Goal: Find specific page/section: Find specific page/section

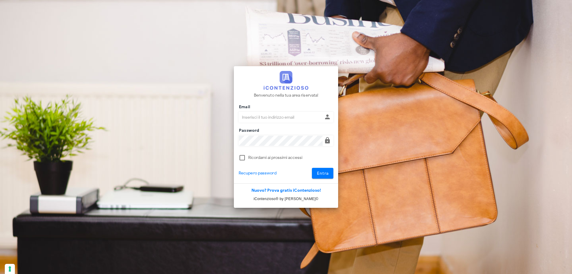
type input "p.rizza@studioassociatoadrev.it"
click at [326, 171] on span "Entra" at bounding box center [323, 173] width 12 height 5
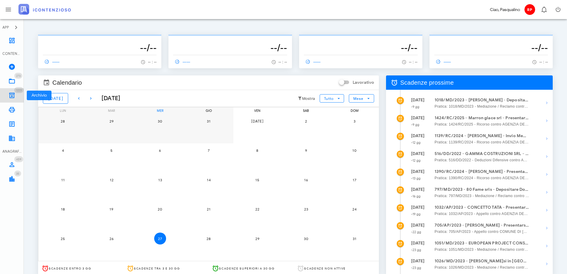
click at [13, 92] on icon at bounding box center [11, 95] width 7 height 7
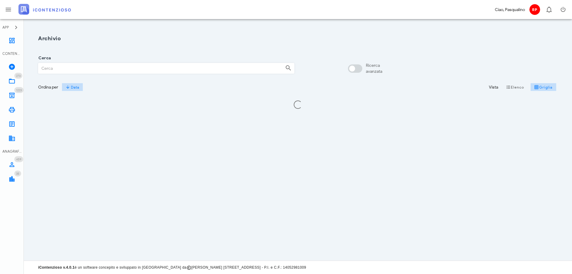
click at [121, 65] on input "Cerca" at bounding box center [159, 68] width 242 height 10
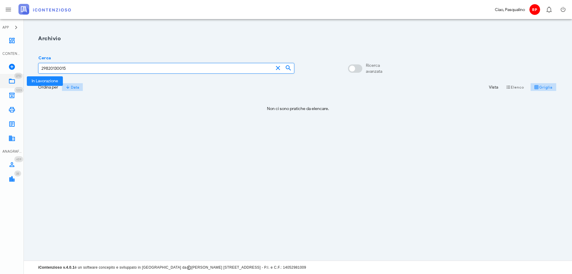
type input "29820130015"
click at [7, 78] on link "273 In Lavorazione 273" at bounding box center [12, 81] width 24 height 14
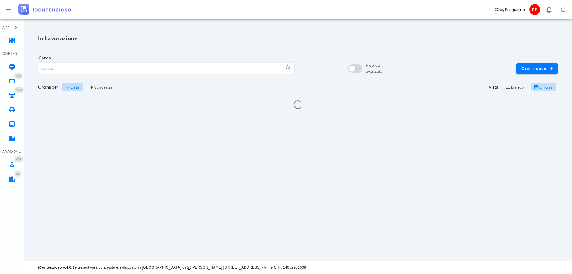
click at [54, 71] on input "Cerca" at bounding box center [159, 68] width 242 height 10
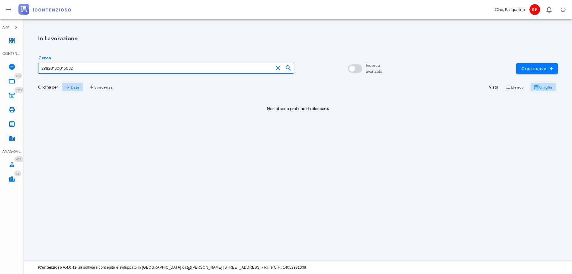
type input "29820130015032"
click at [15, 94] on icon at bounding box center [11, 95] width 7 height 7
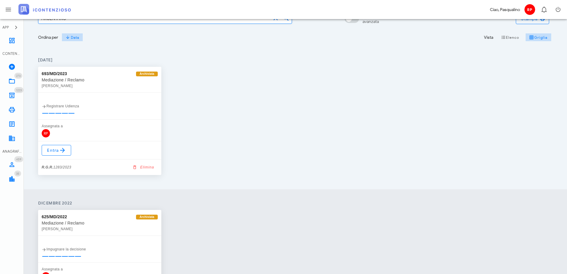
scroll to position [7, 0]
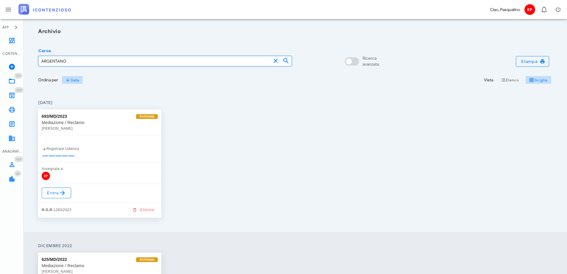
type input "ARGENTANO"
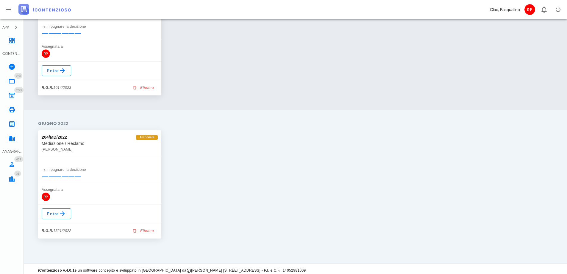
scroll to position [275, 0]
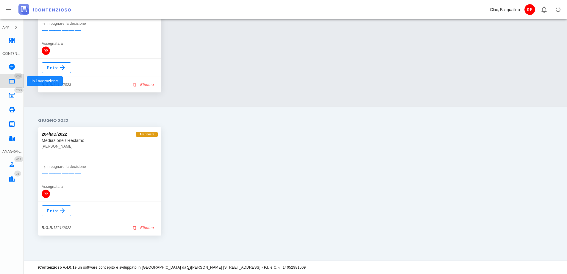
click at [18, 82] on link "273 In Lavorazione 273" at bounding box center [12, 81] width 24 height 14
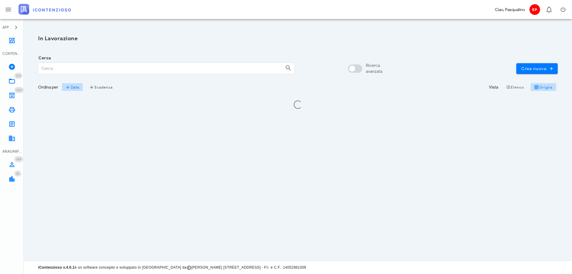
click at [91, 72] on input "Cerca" at bounding box center [159, 68] width 242 height 10
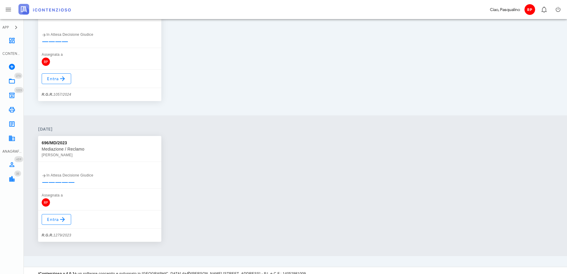
scroll to position [409, 0]
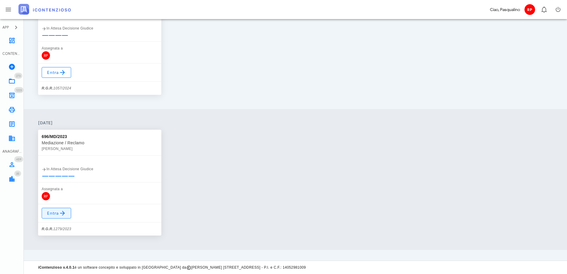
type input "ARGENTAN"
click at [64, 208] on link "Entra" at bounding box center [56, 213] width 29 height 11
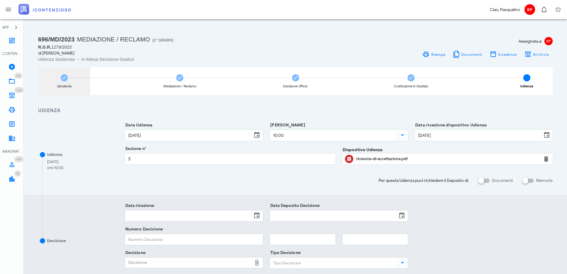
click at [67, 81] on div "Istruttoria" at bounding box center [64, 81] width 52 height 28
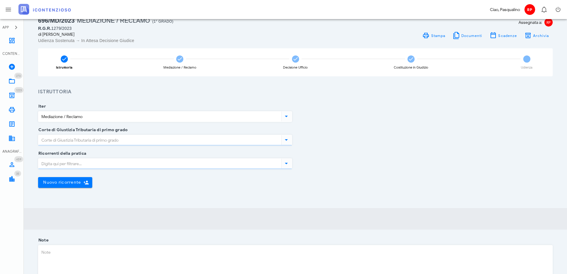
type input "Siracusa"
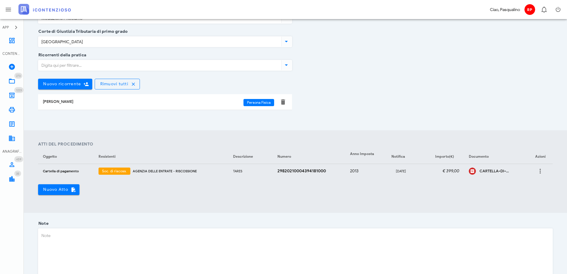
scroll to position [119, 0]
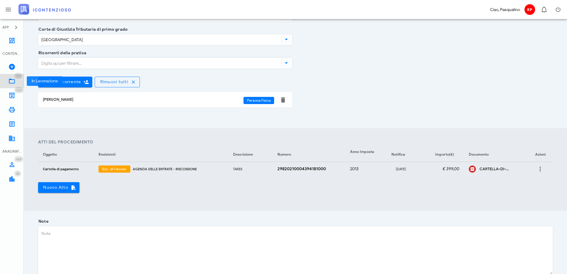
click at [14, 80] on icon at bounding box center [11, 80] width 7 height 7
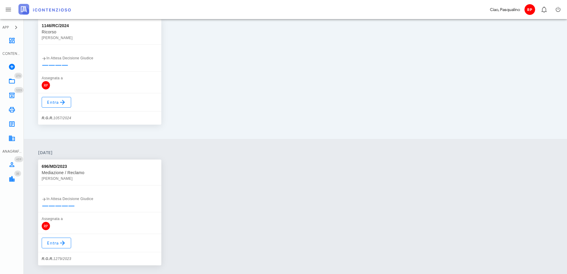
scroll to position [349, 0]
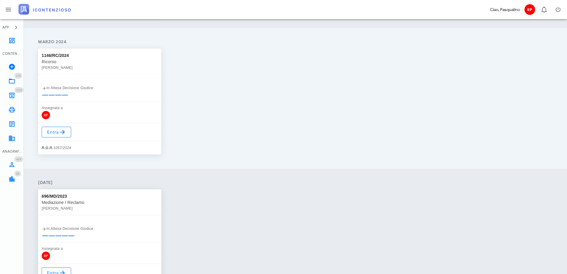
type input "ARGENT"
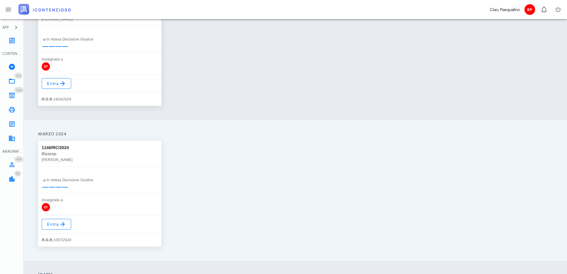
scroll to position [230, 0]
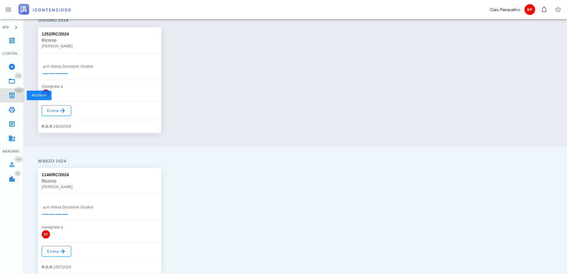
click at [11, 93] on icon at bounding box center [11, 95] width 7 height 7
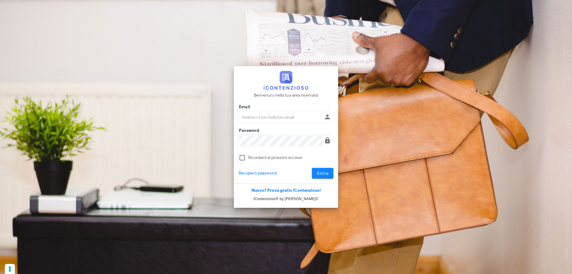
type input "[PERSON_NAME][EMAIL_ADDRESS][DOMAIN_NAME]"
click at [322, 175] on span "Entra" at bounding box center [323, 173] width 12 height 5
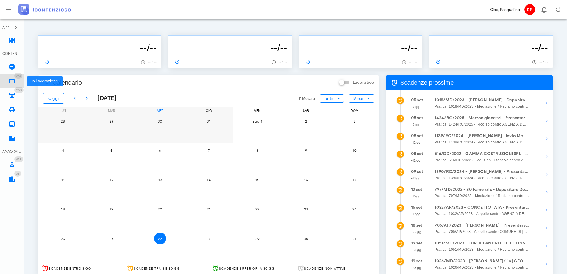
click at [15, 80] on icon at bounding box center [11, 80] width 7 height 7
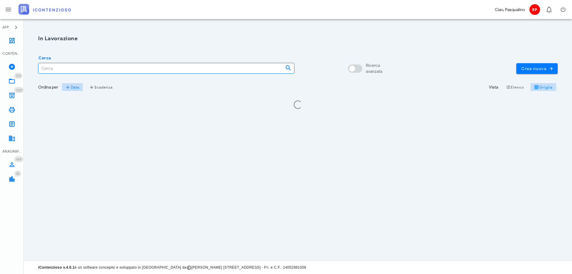
click at [55, 71] on input "Cerca" at bounding box center [159, 68] width 242 height 10
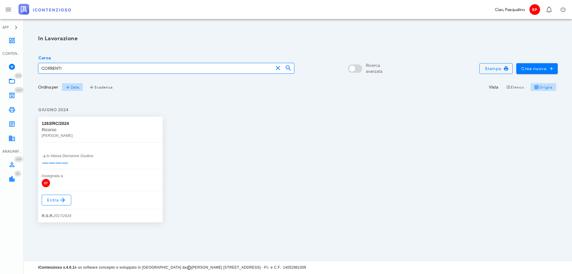
type input "CORRENTI"
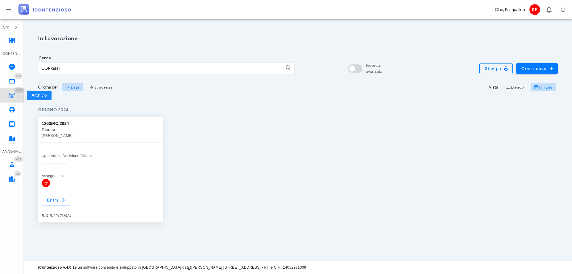
click at [18, 93] on link "1223 Archivio 1223" at bounding box center [12, 95] width 24 height 14
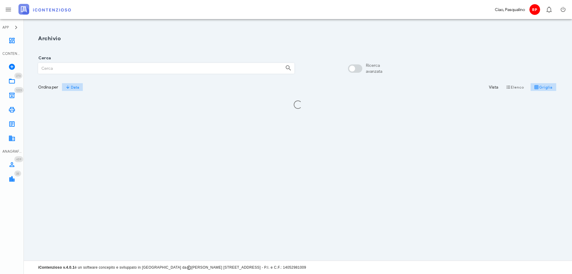
click at [84, 71] on input "Cerca" at bounding box center [159, 68] width 242 height 10
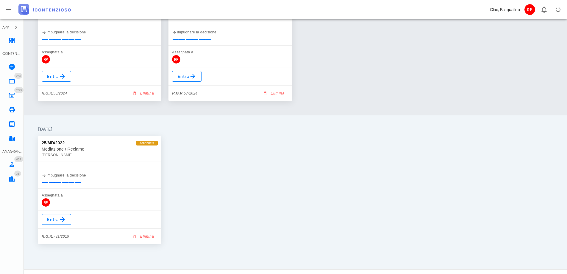
scroll to position [275, 0]
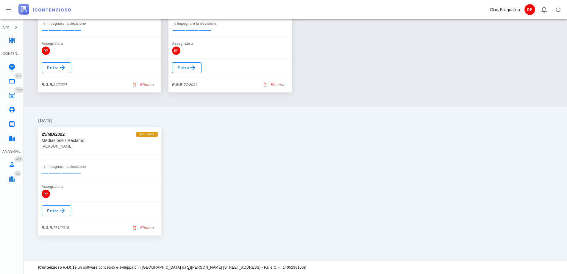
type input "CORRENTI"
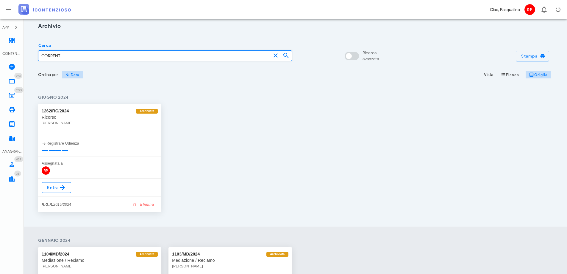
scroll to position [0, 0]
